Goal: Browse casually: Explore the website without a specific task or goal

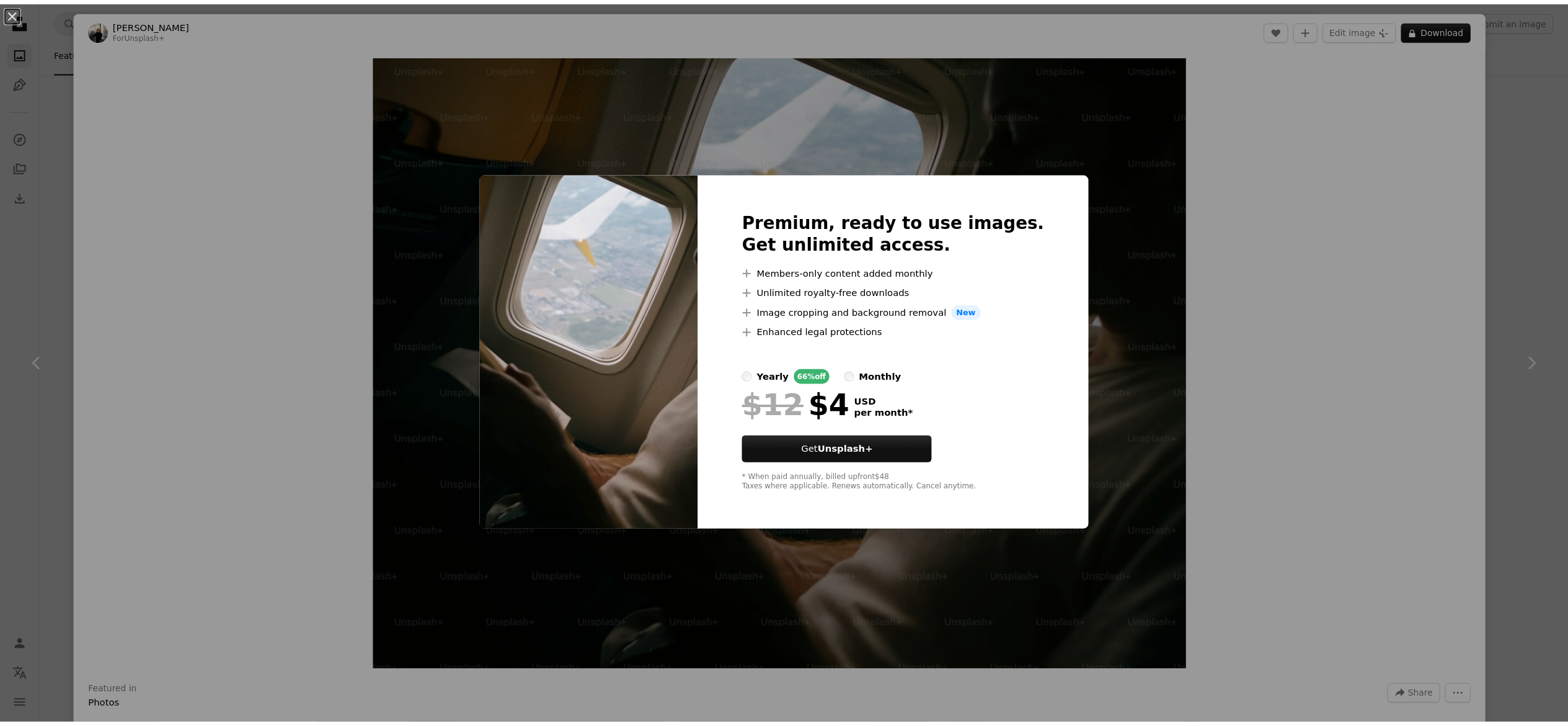
scroll to position [1389, 0]
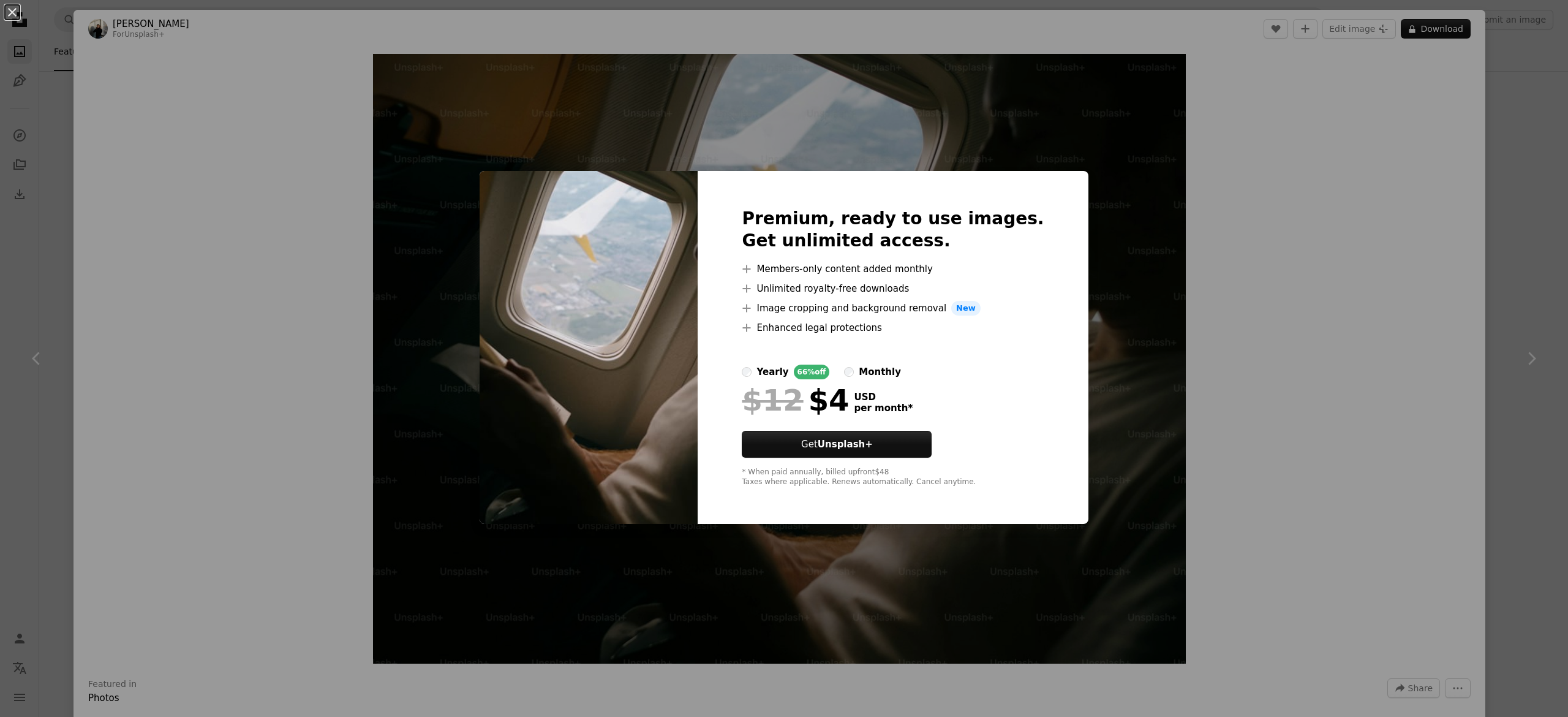
click at [868, 372] on div "monthly" at bounding box center [880, 372] width 42 height 15
click at [785, 365] on label "yearly 66% off" at bounding box center [785, 372] width 87 height 15
click at [924, 446] on button "Get Unsplash+" at bounding box center [836, 444] width 190 height 27
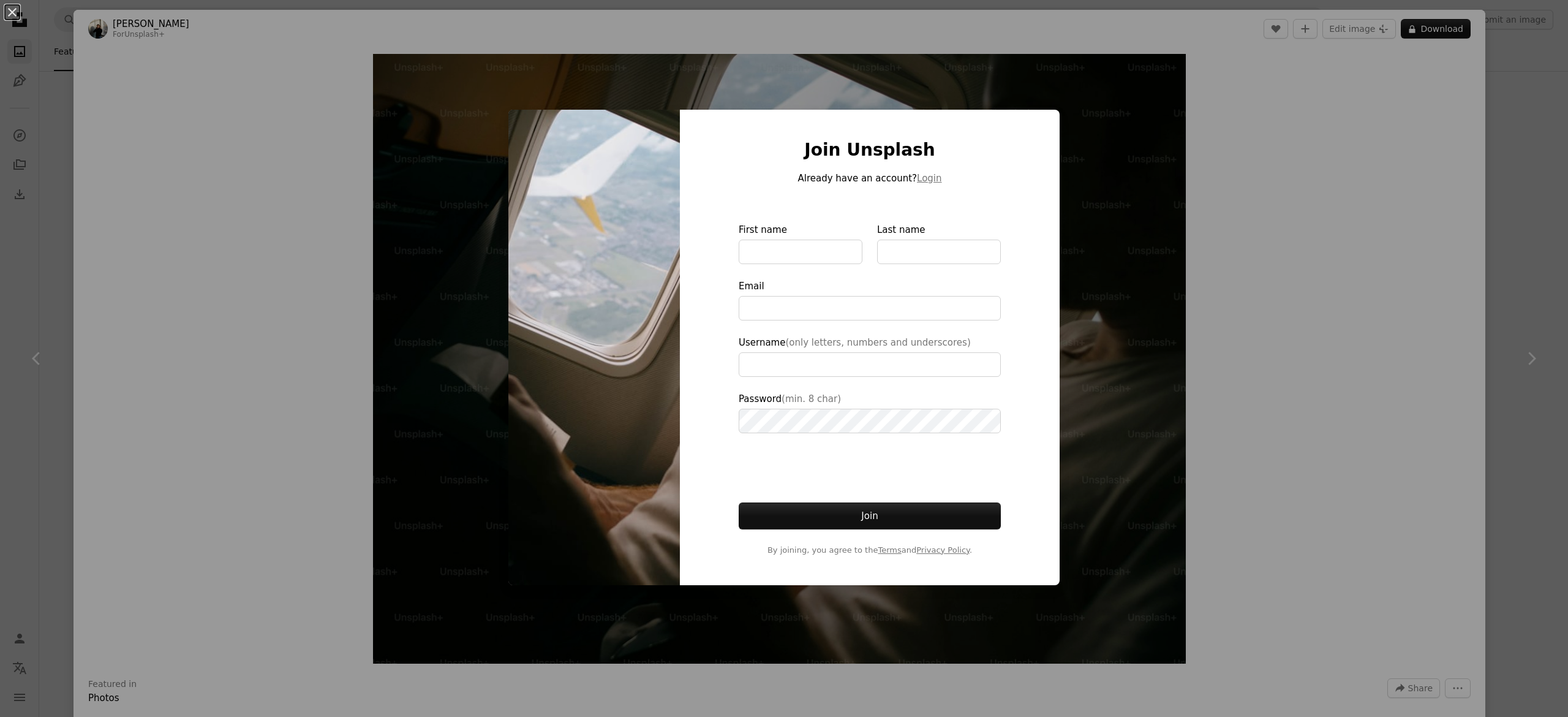
click at [1113, 432] on div "An X shape Join Unsplash Already have an account? Login First name Last name Em…" at bounding box center [784, 358] width 1568 height 717
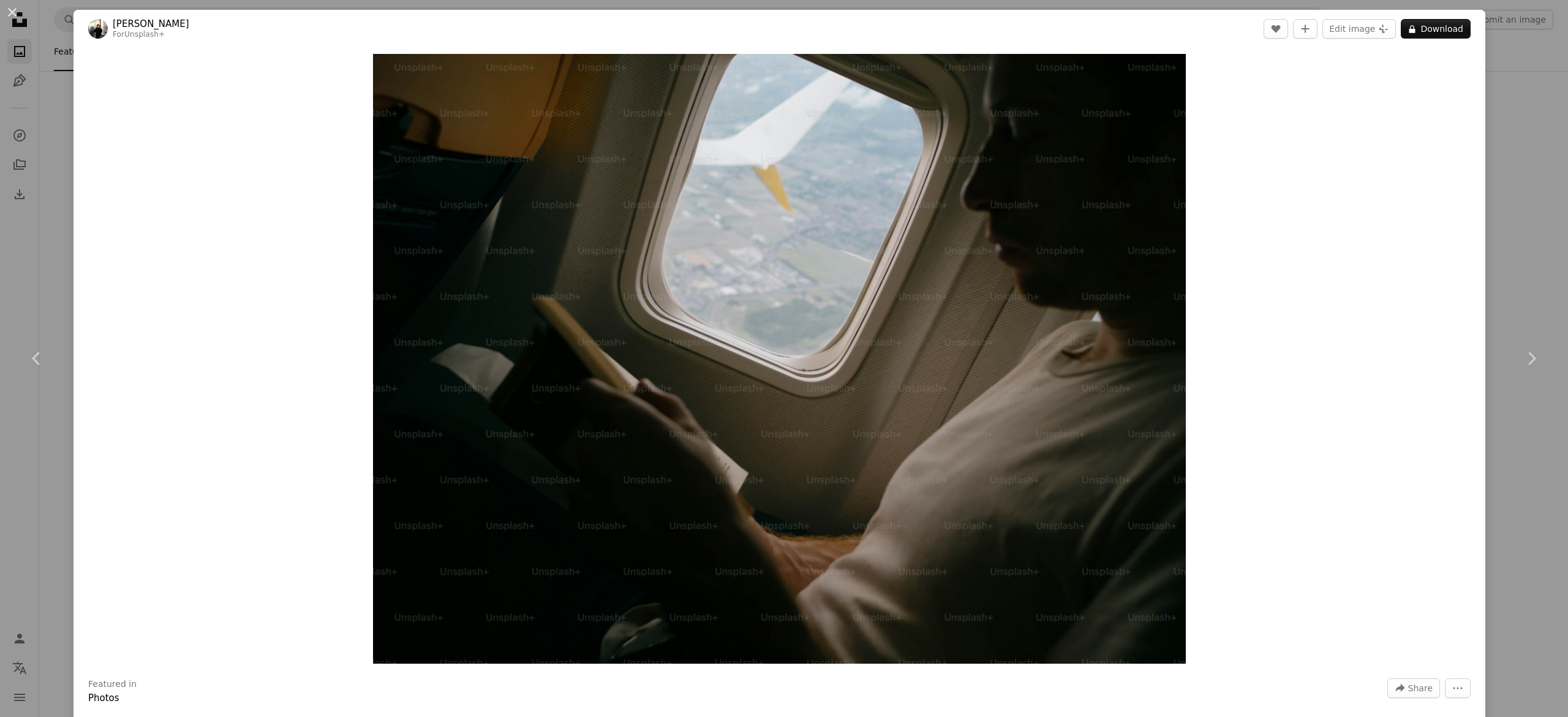
click at [1490, 136] on div "An X shape Chevron left Chevron right [PERSON_NAME] For Unsplash+ A heart A plu…" at bounding box center [784, 358] width 1568 height 717
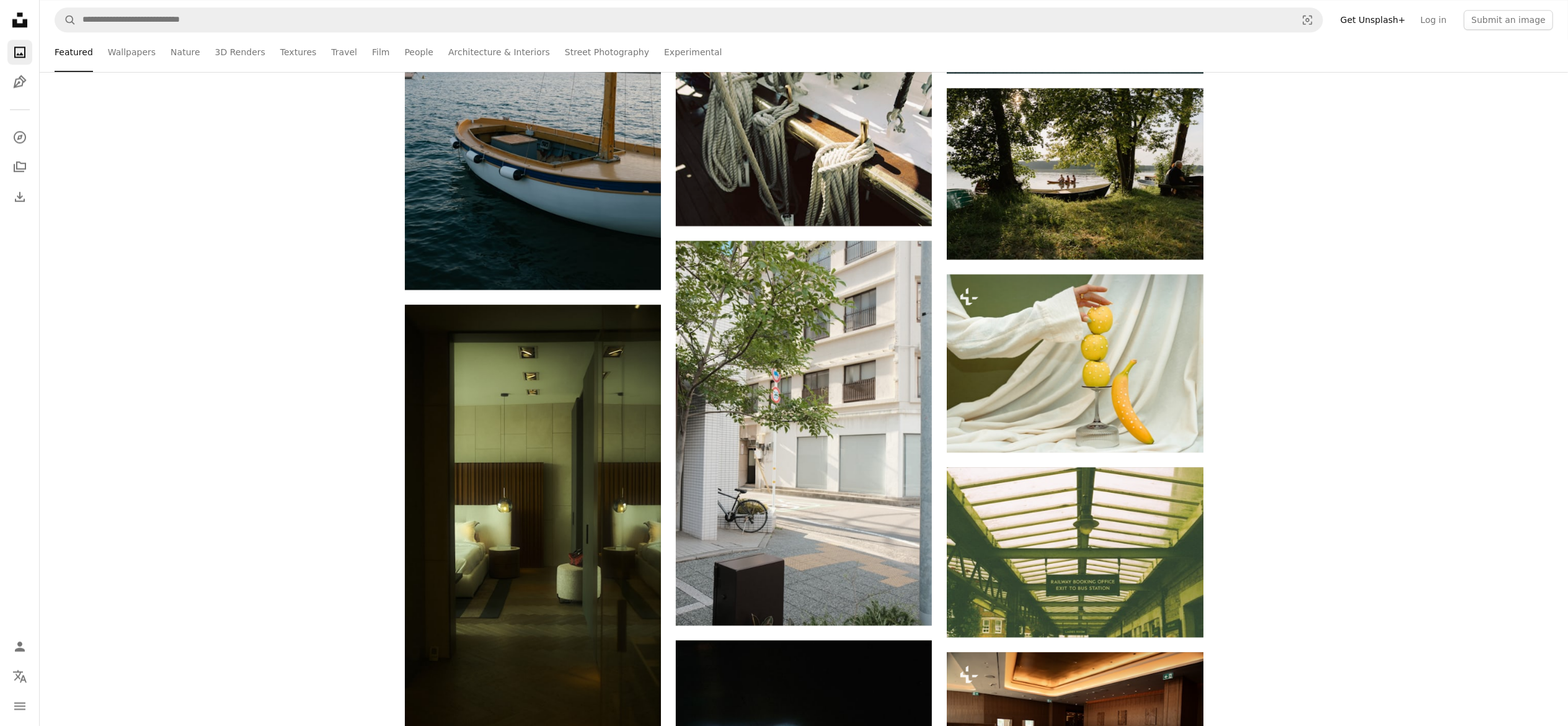
scroll to position [3182, 0]
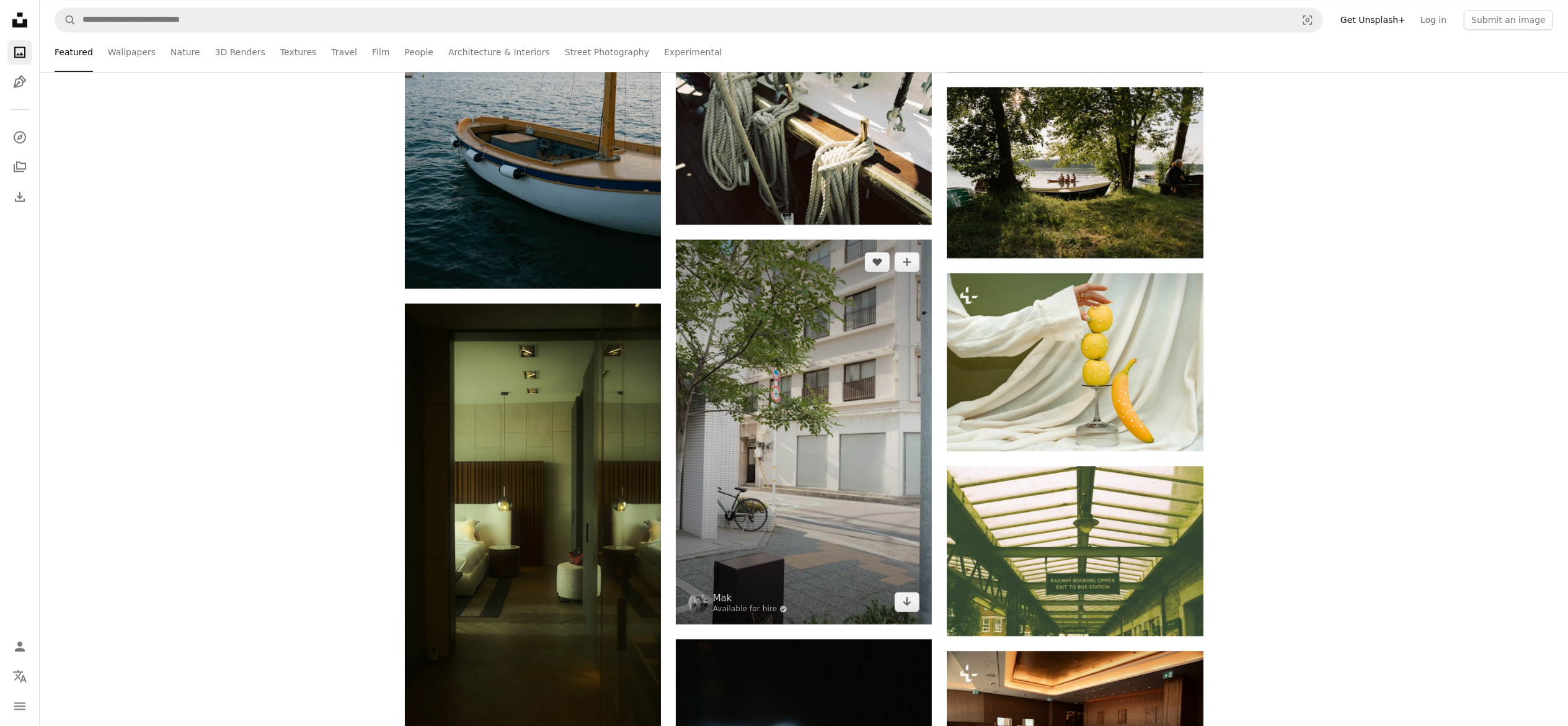
click at [866, 554] on img at bounding box center [803, 431] width 256 height 384
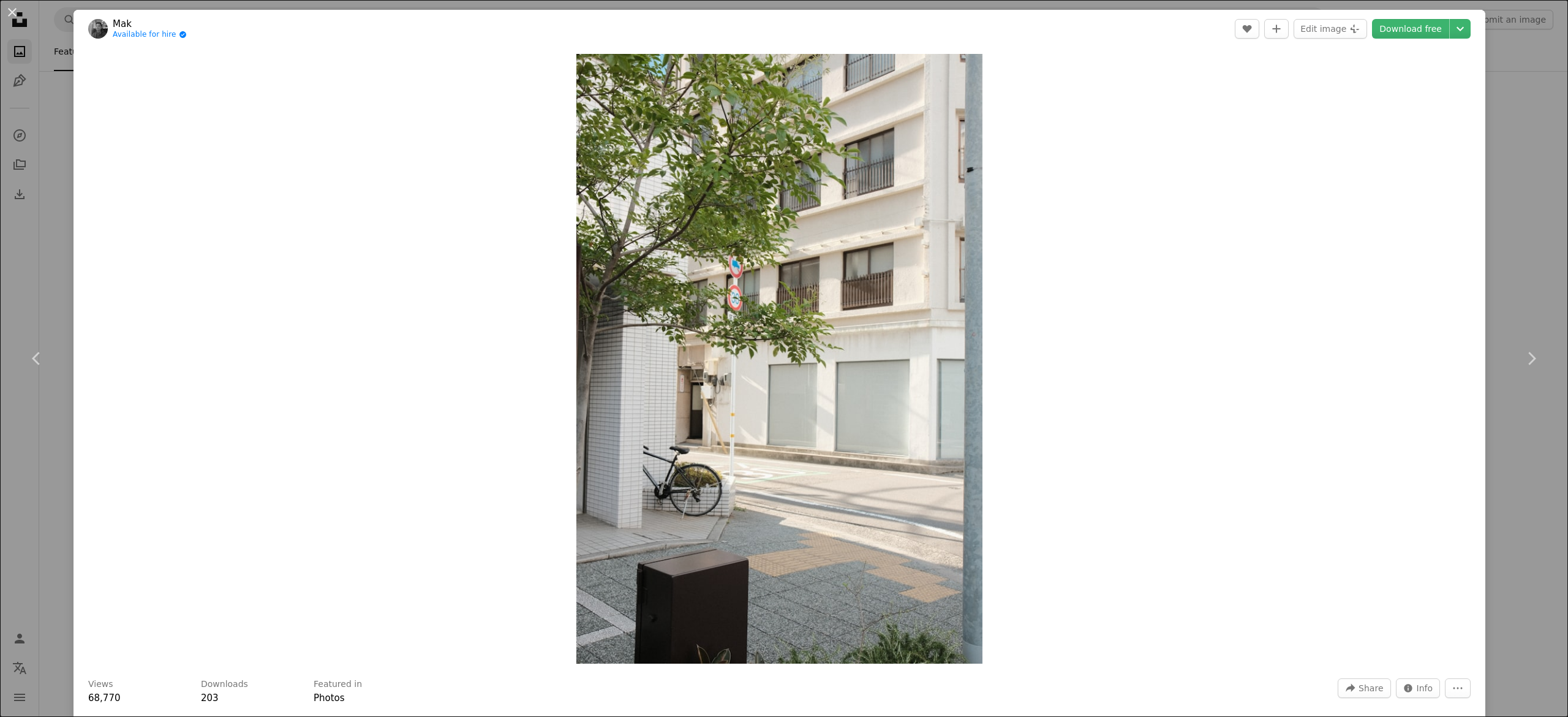
click at [1473, 179] on div "An X shape Chevron left Chevron right Mak Available for hire A checkmark inside…" at bounding box center [784, 358] width 1568 height 717
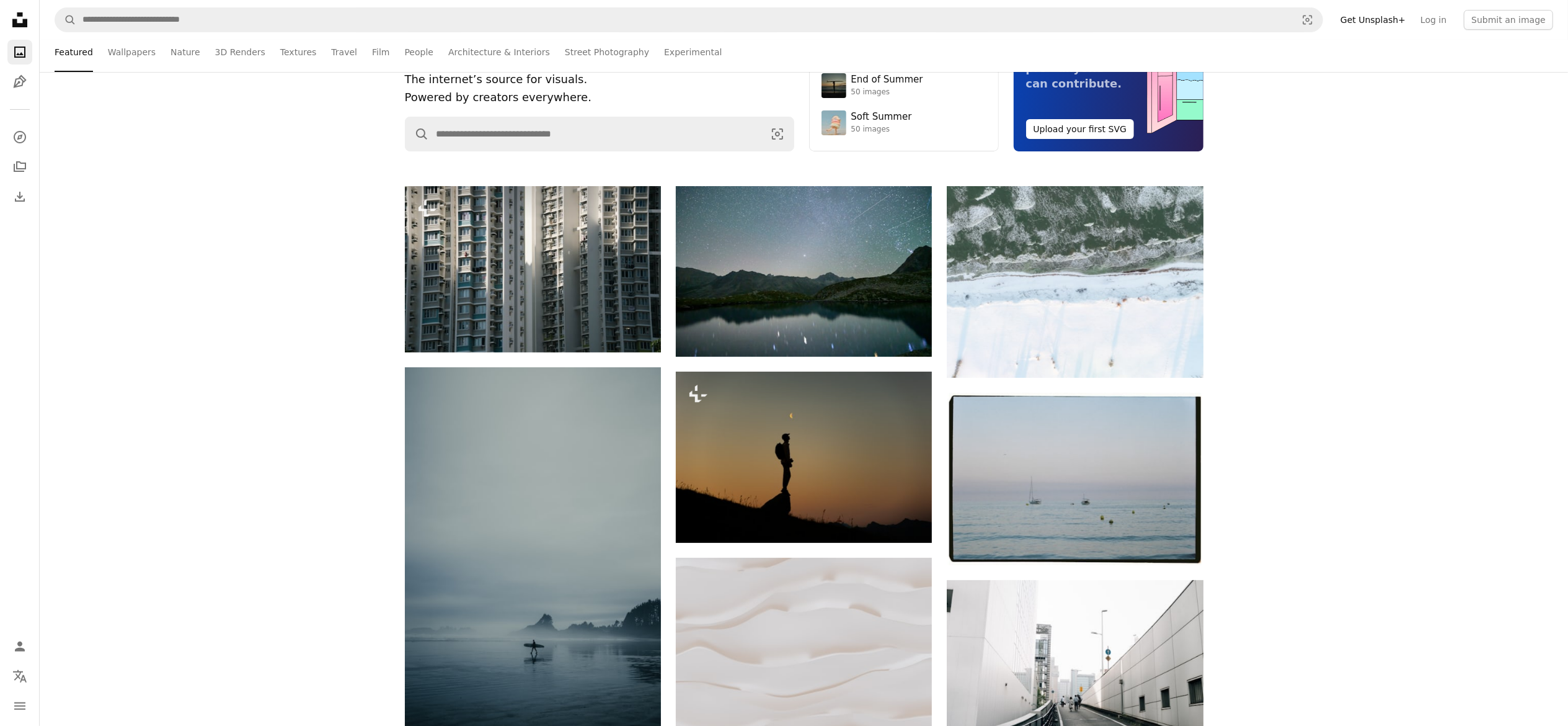
scroll to position [213, 0]
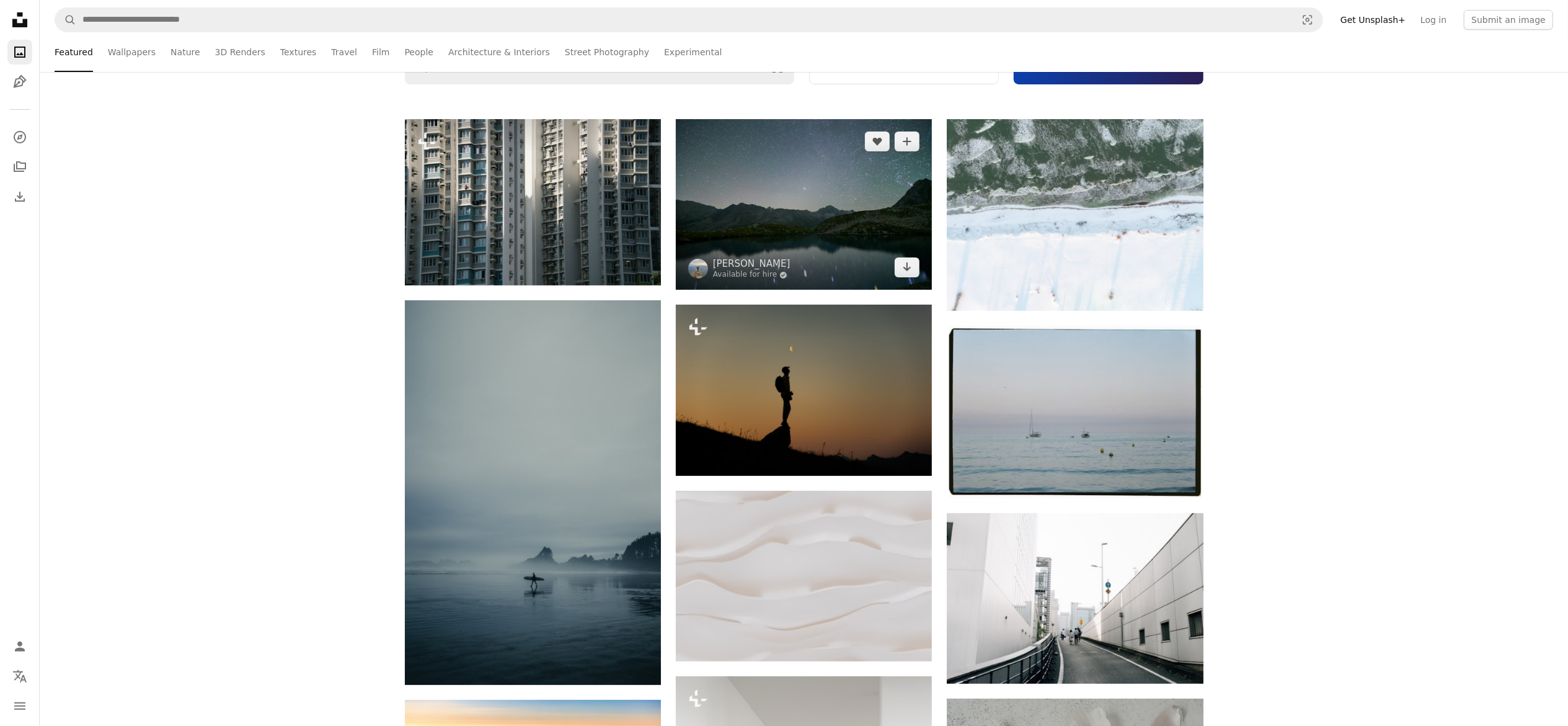
click at [876, 248] on img at bounding box center [803, 204] width 256 height 171
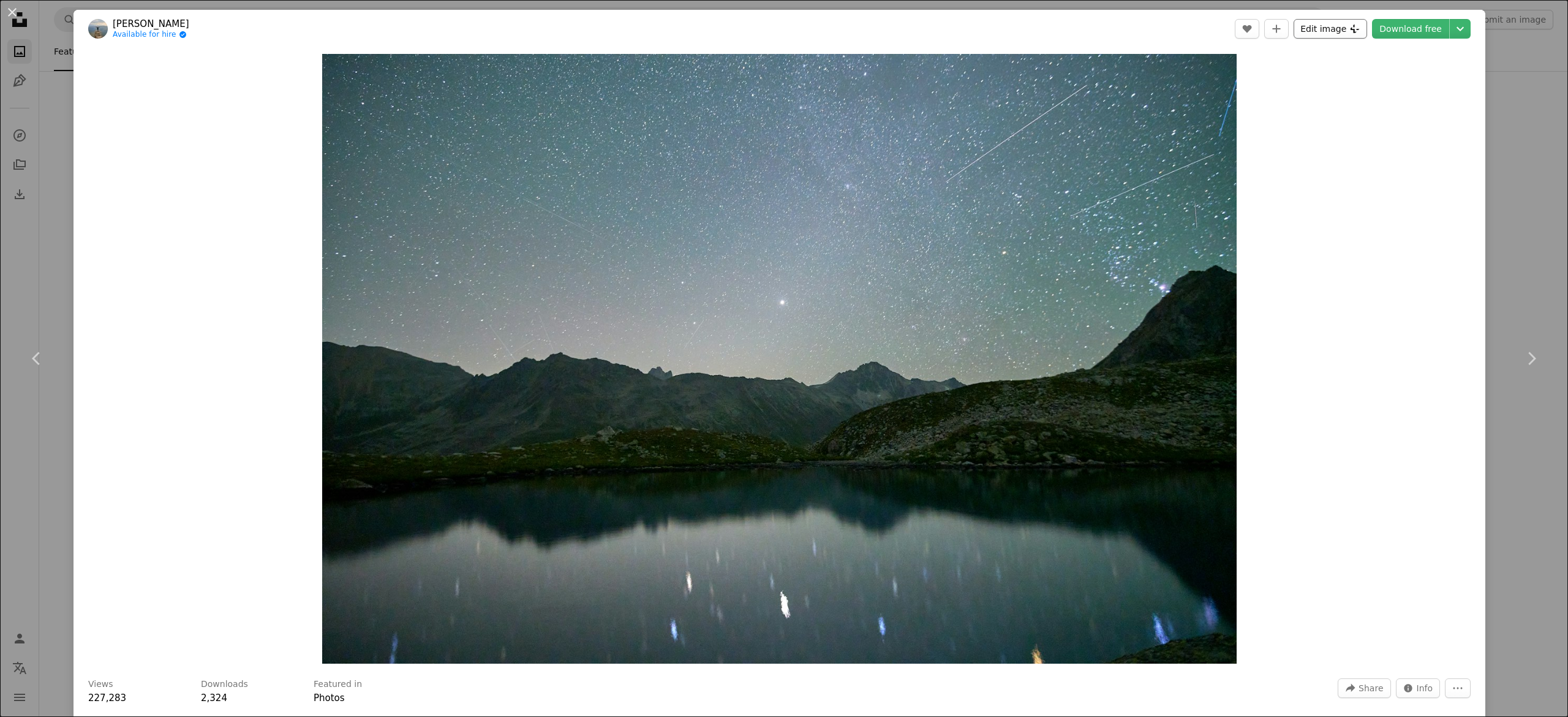
click at [1302, 29] on button "Edit image Plus sign for Unsplash+" at bounding box center [1330, 29] width 73 height 20
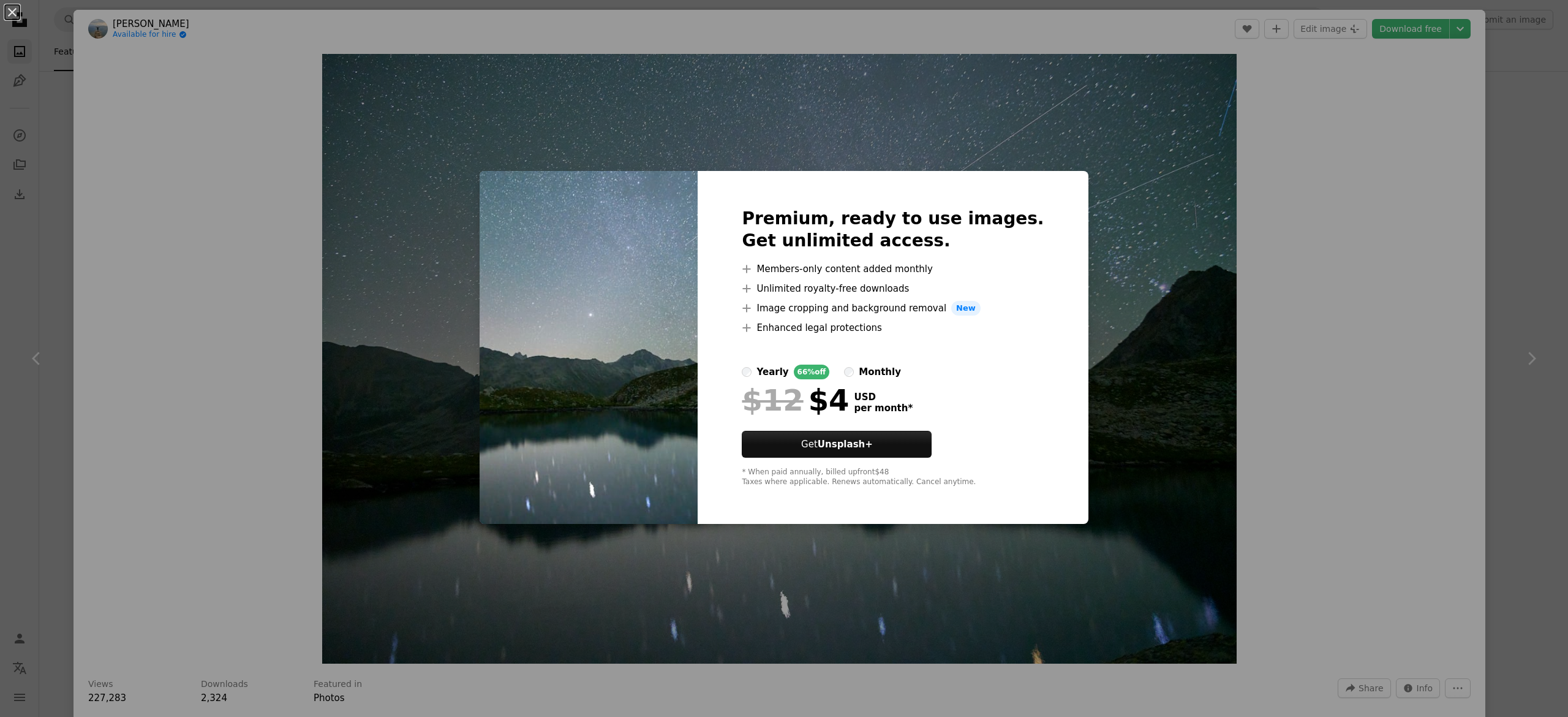
click at [1204, 212] on div "An X shape Premium, ready to use images. Get unlimited access. A plus sign Memb…" at bounding box center [784, 358] width 1568 height 717
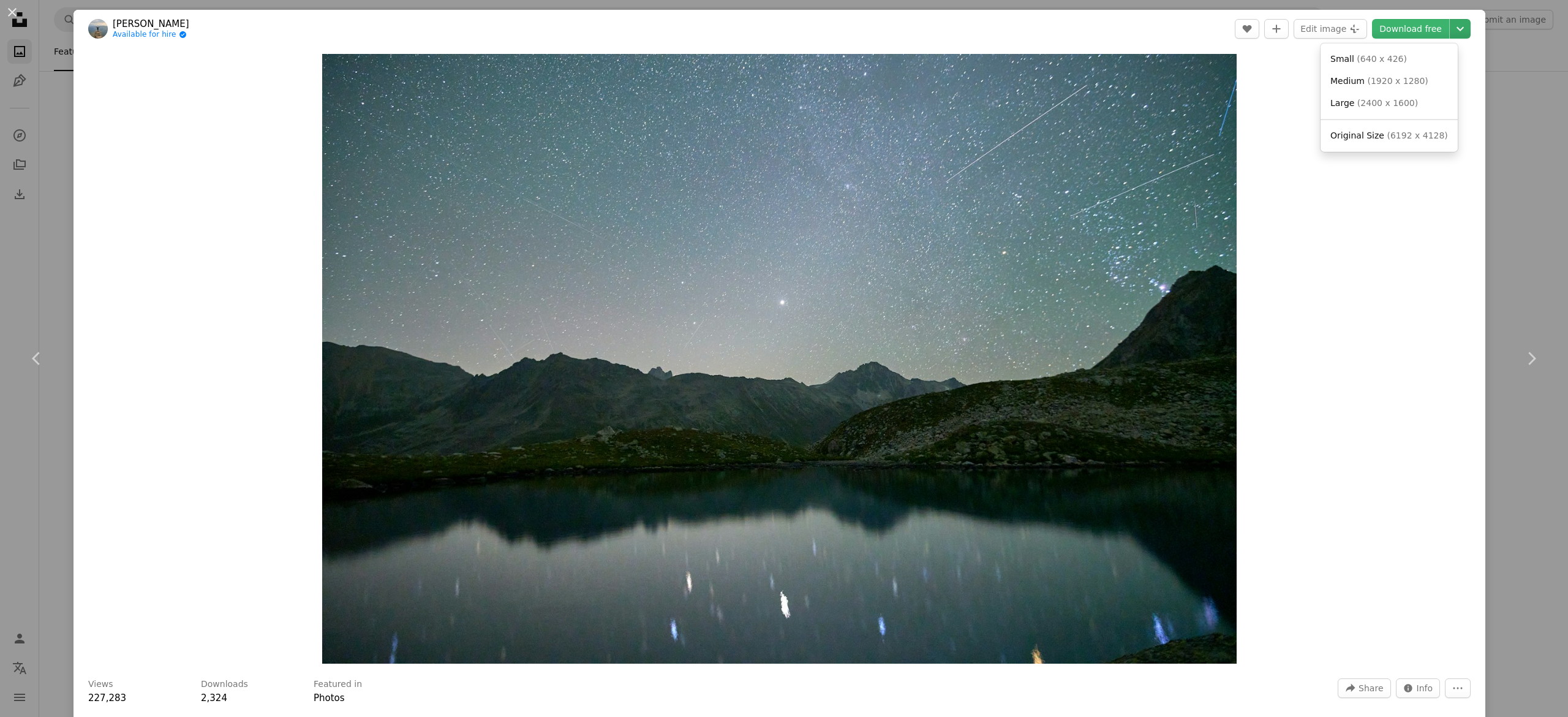
click at [1450, 25] on icon "Chevron down" at bounding box center [1460, 29] width 20 height 15
click at [1478, 78] on dialog "An X shape Chevron left Chevron right [PERSON_NAME] Available for hire A checkm…" at bounding box center [784, 358] width 1568 height 717
click at [1478, 78] on div "An X shape Chevron left Chevron right [PERSON_NAME] Available for hire A checkm…" at bounding box center [784, 358] width 1568 height 717
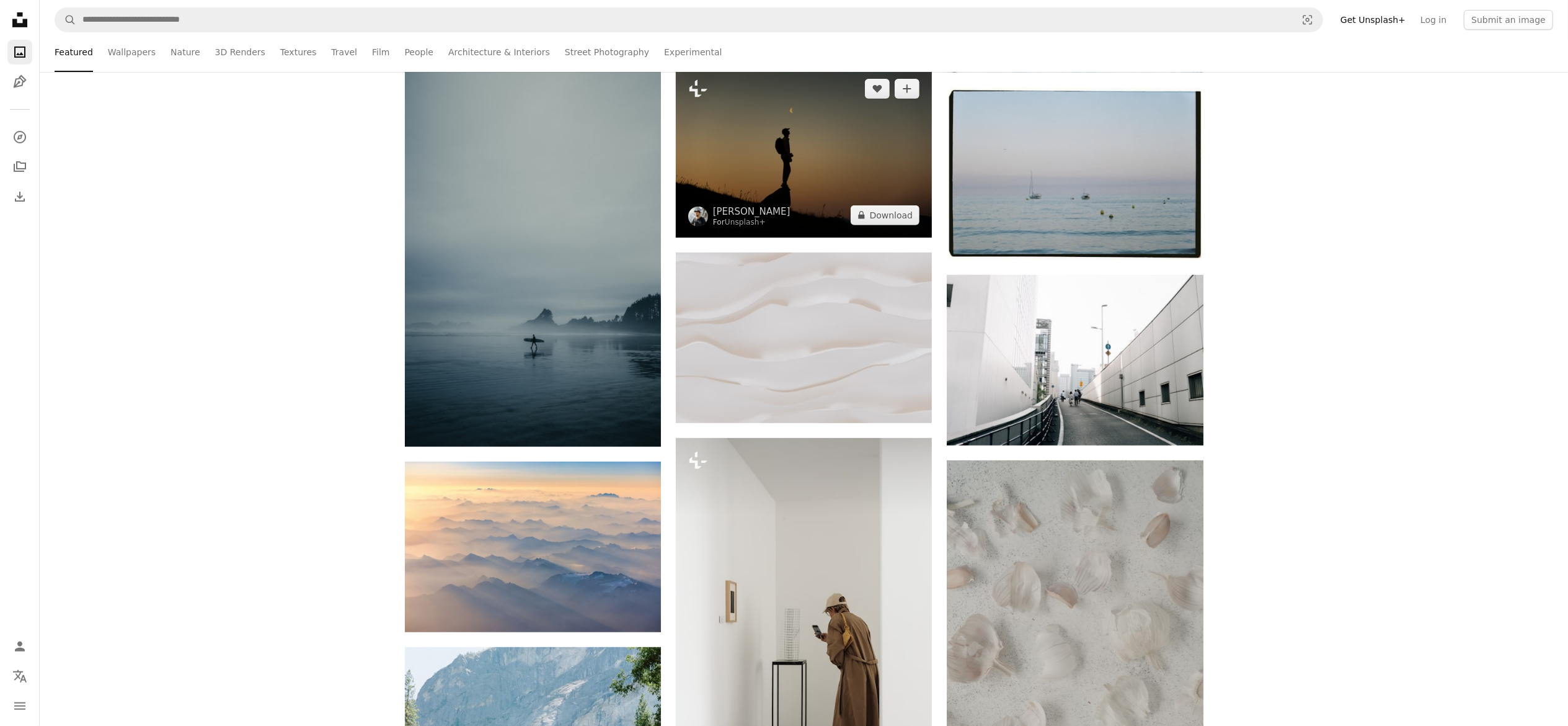
scroll to position [449, 0]
click at [791, 159] on img at bounding box center [803, 153] width 256 height 171
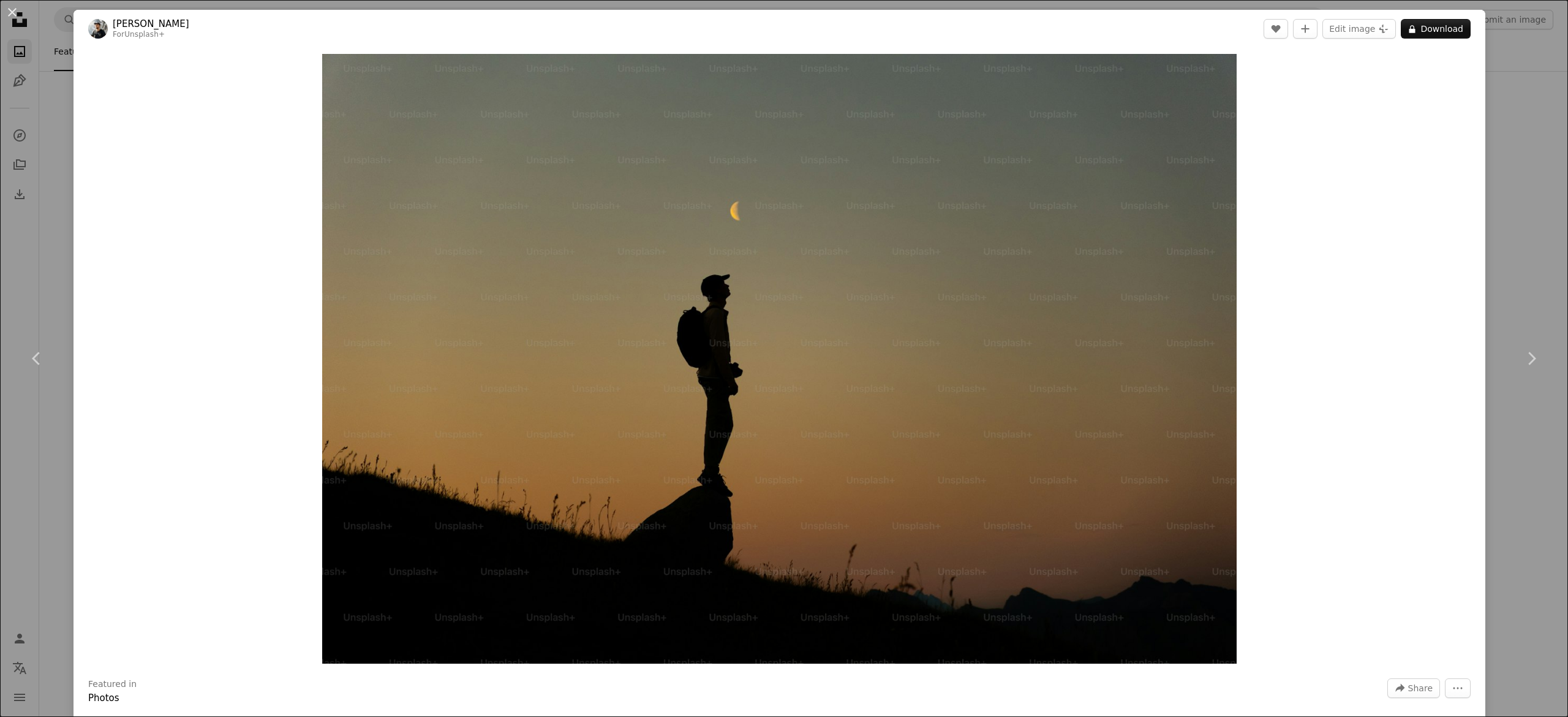
click at [1491, 151] on div "An X shape Chevron left Chevron right [PERSON_NAME] For Unsplash+ A heart A plu…" at bounding box center [784, 358] width 1568 height 717
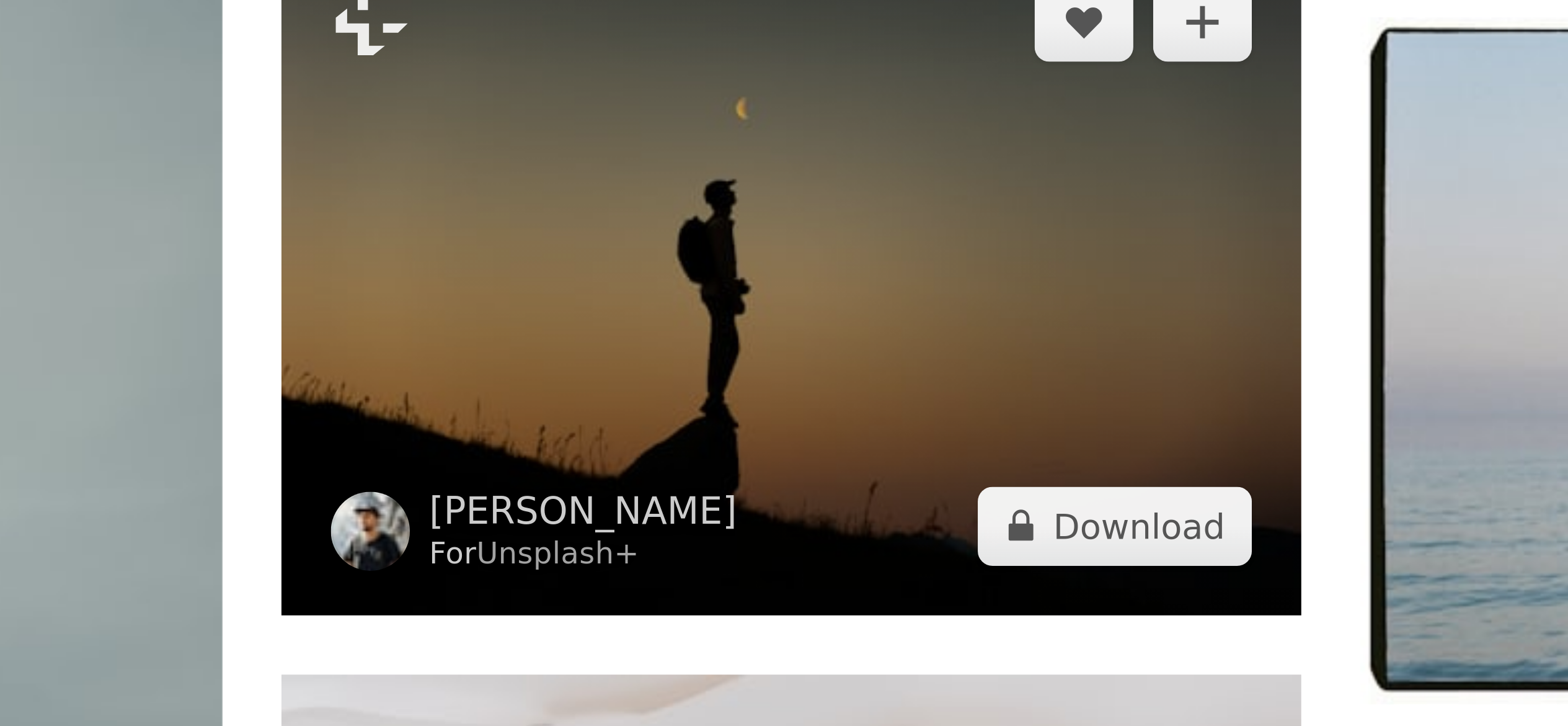
scroll to position [448, 0]
